Goal: Task Accomplishment & Management: Use online tool/utility

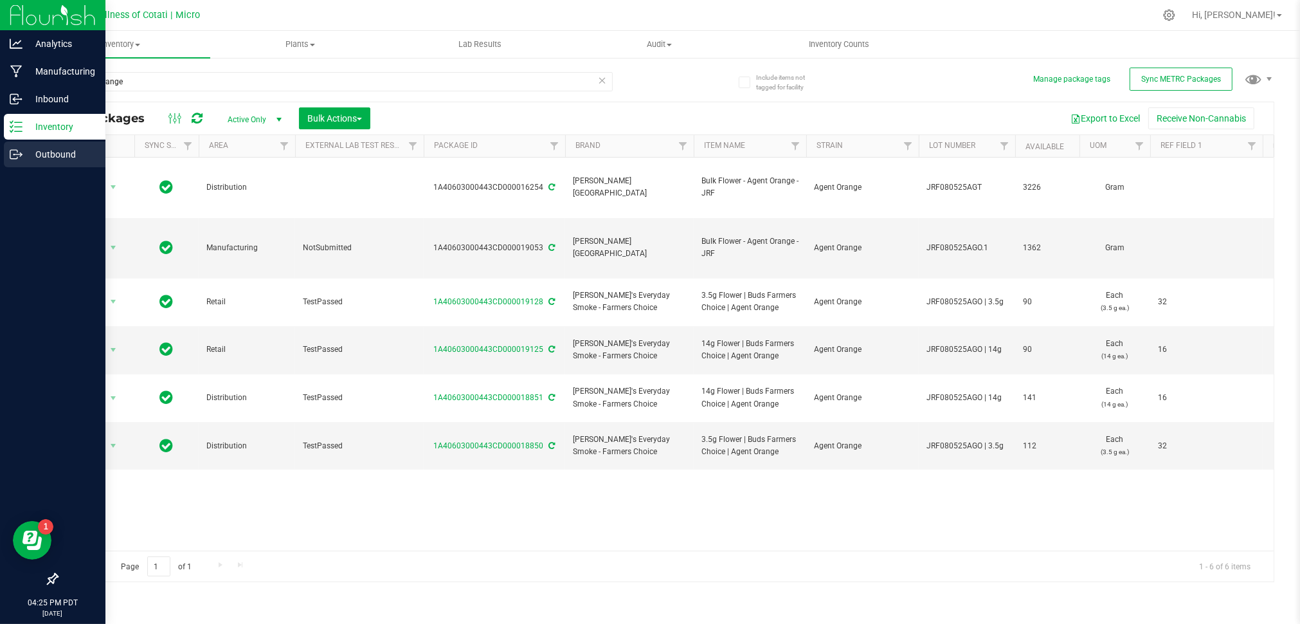
scroll to position [0, 159]
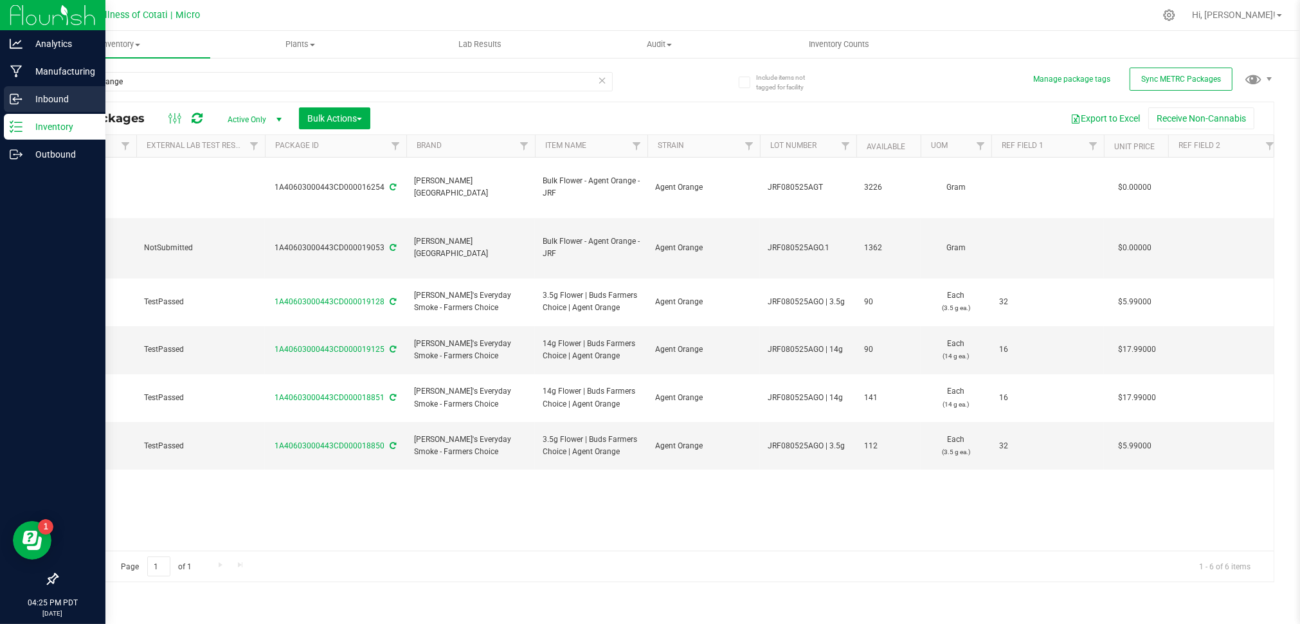
click at [44, 95] on p "Inbound" at bounding box center [61, 98] width 77 height 15
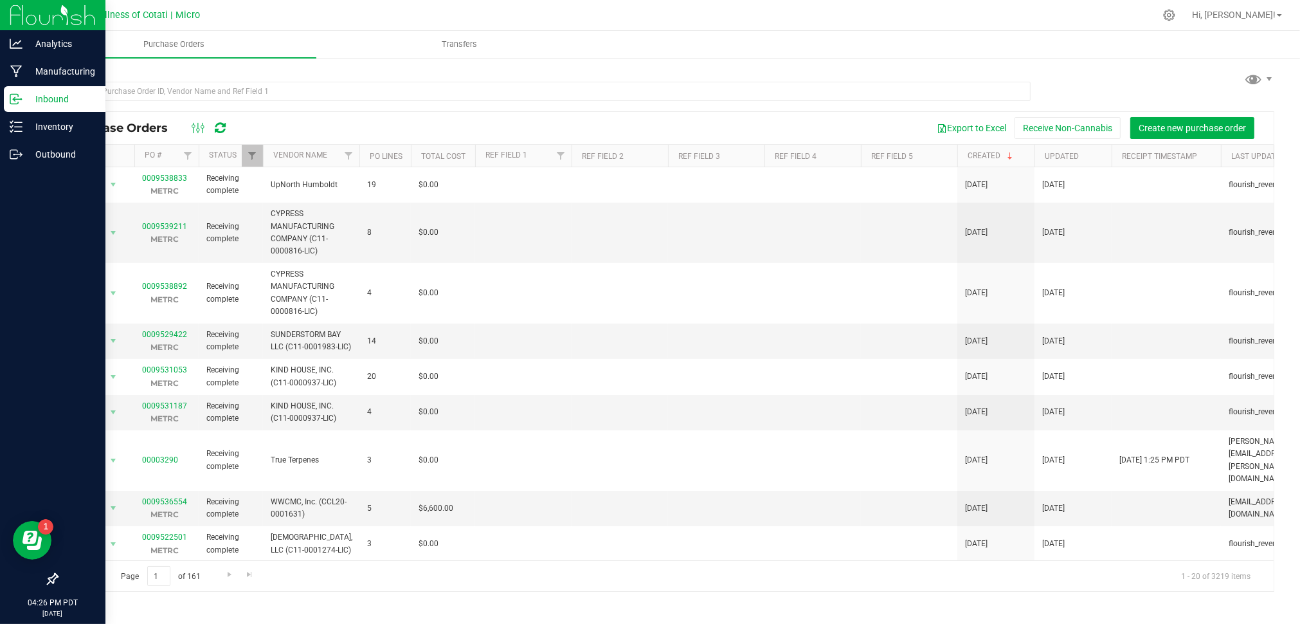
click at [357, 156] on div at bounding box center [360, 156] width 6 height 23
click at [354, 156] on span "Filter" at bounding box center [348, 155] width 10 height 10
type input "fleuron"
click at [418, 217] on span "Fleuron Inc (CCL19-0004552)" at bounding box center [417, 215] width 105 height 8
click at [359, 217] on input "Fleuron Inc (CCL19-0004552)" at bounding box center [355, 214] width 8 height 8
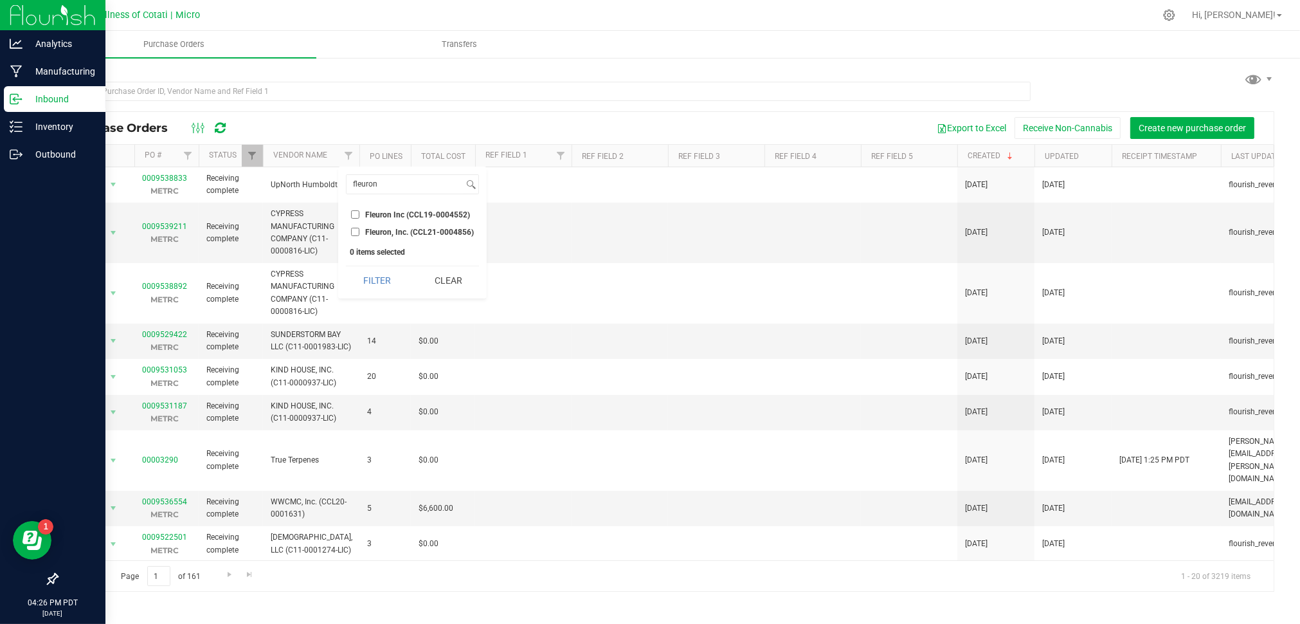
checkbox input "true"
click at [374, 281] on button "Filter" at bounding box center [377, 280] width 62 height 28
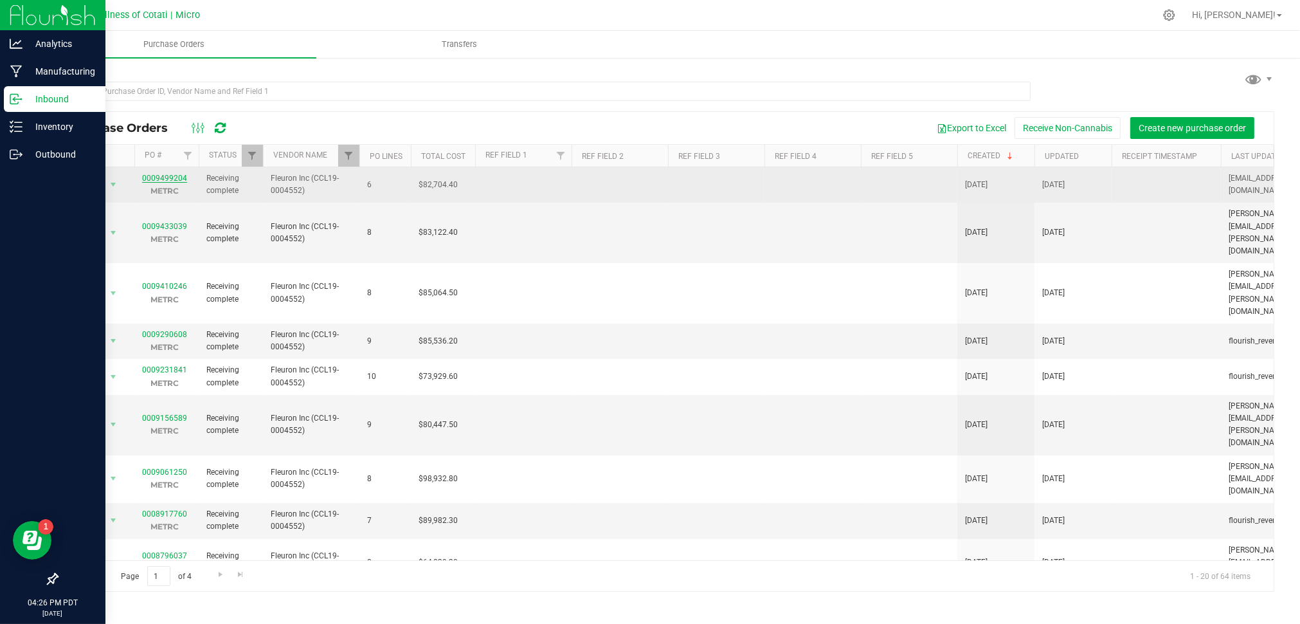
click at [160, 178] on link "0009499204" at bounding box center [164, 178] width 45 height 9
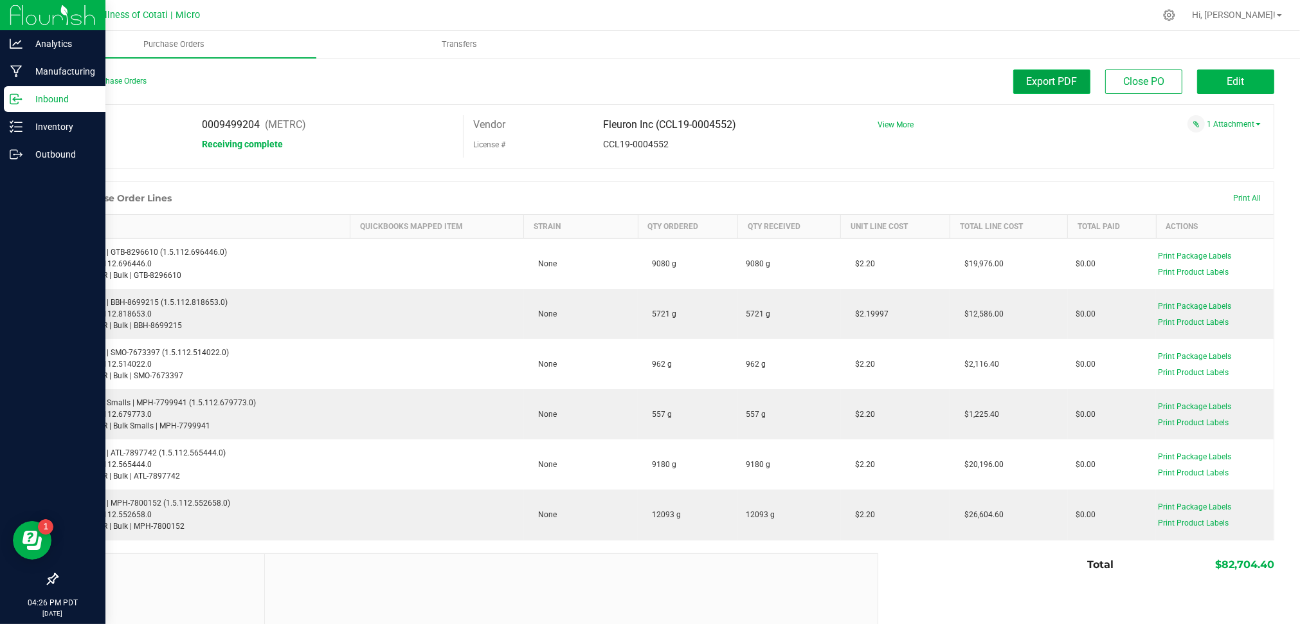
click at [1056, 90] on button "Export PDF" at bounding box center [1051, 81] width 77 height 24
